Goal: Task Accomplishment & Management: Manage account settings

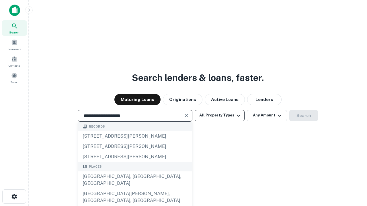
click at [135, 189] on div "[GEOGRAPHIC_DATA], [GEOGRAPHIC_DATA], [GEOGRAPHIC_DATA]" at bounding box center [135, 180] width 114 height 17
click at [220, 116] on button "All Property Types" at bounding box center [220, 115] width 50 height 11
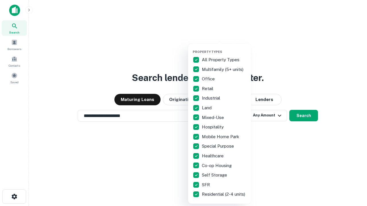
type input "**********"
click at [224, 48] on button "button" at bounding box center [224, 48] width 63 height 0
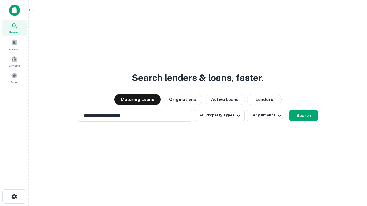
scroll to position [3, 69]
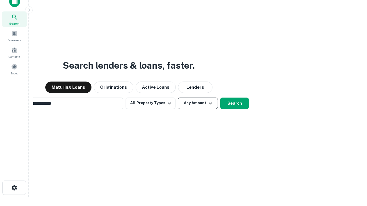
click at [178, 98] on button "Any Amount" at bounding box center [198, 103] width 40 height 11
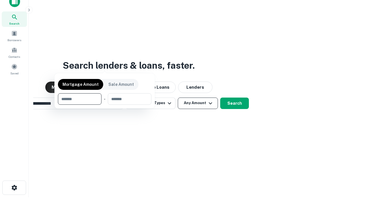
scroll to position [9, 0]
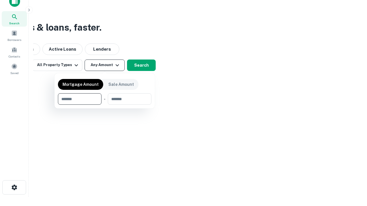
type input "*******"
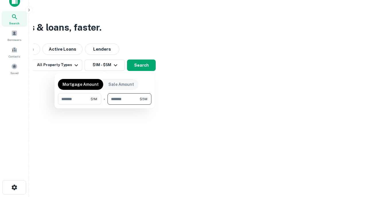
type input "*******"
click at [105, 105] on button "button" at bounding box center [104, 105] width 93 height 0
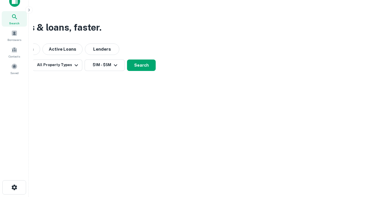
scroll to position [3, 106]
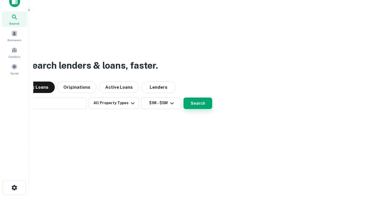
click at [184, 98] on button "Search" at bounding box center [198, 103] width 29 height 11
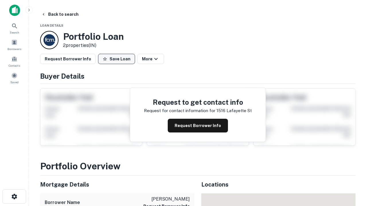
click at [116, 59] on button "Save Loan" at bounding box center [116, 59] width 37 height 10
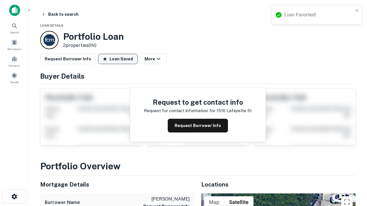
click at [118, 59] on button "Loan Saved" at bounding box center [118, 59] width 40 height 10
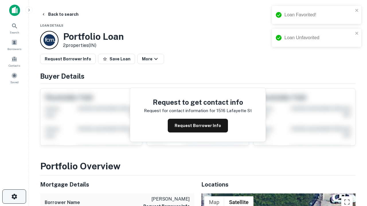
click at [14, 197] on icon "button" at bounding box center [14, 197] width 7 height 7
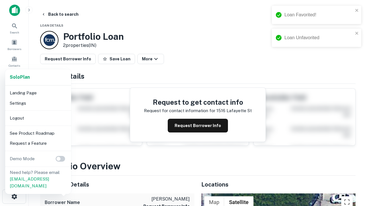
click at [38, 118] on li "Logout" at bounding box center [37, 118] width 61 height 10
